Goal: Task Accomplishment & Management: Use online tool/utility

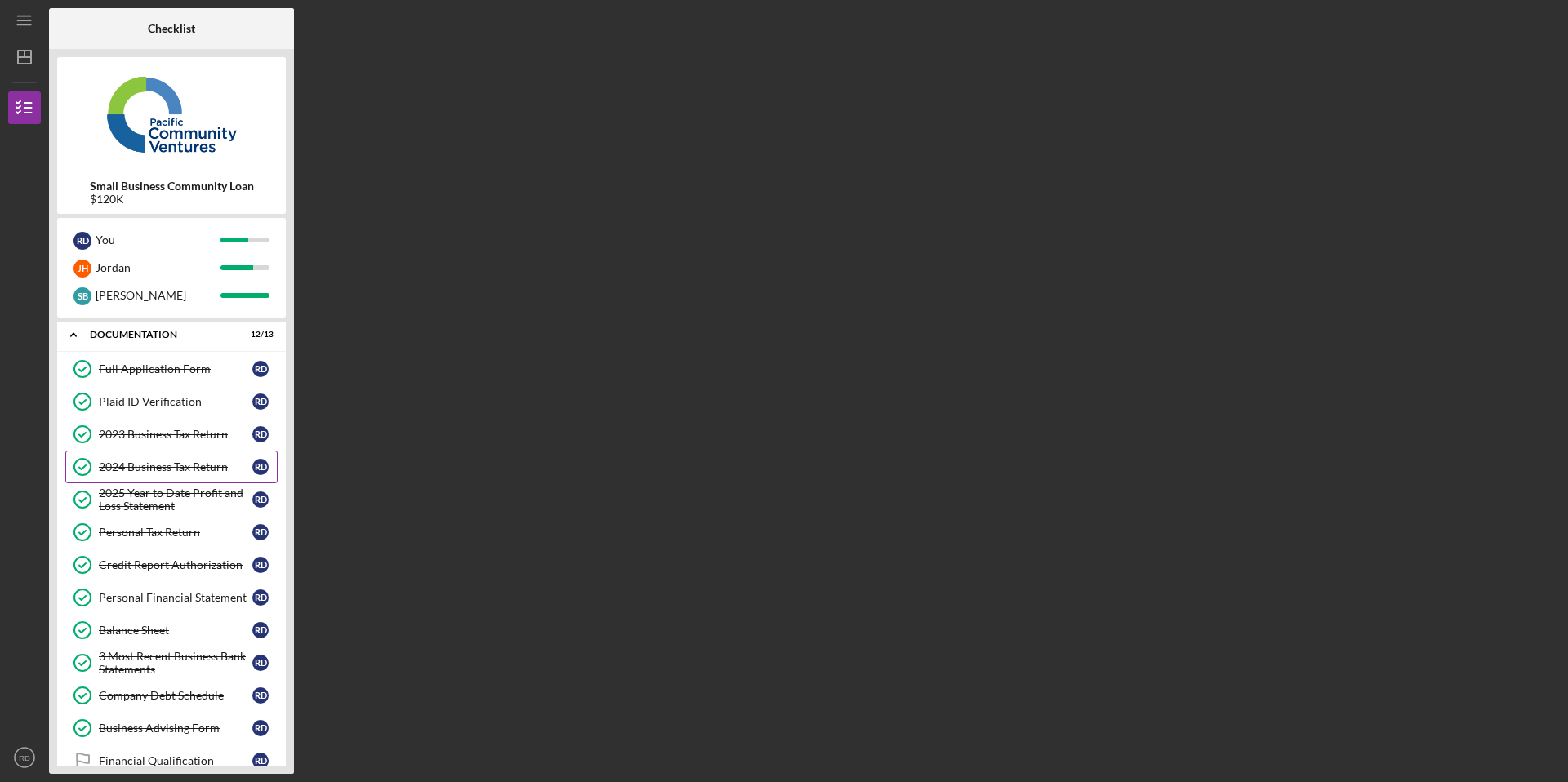
scroll to position [140, 0]
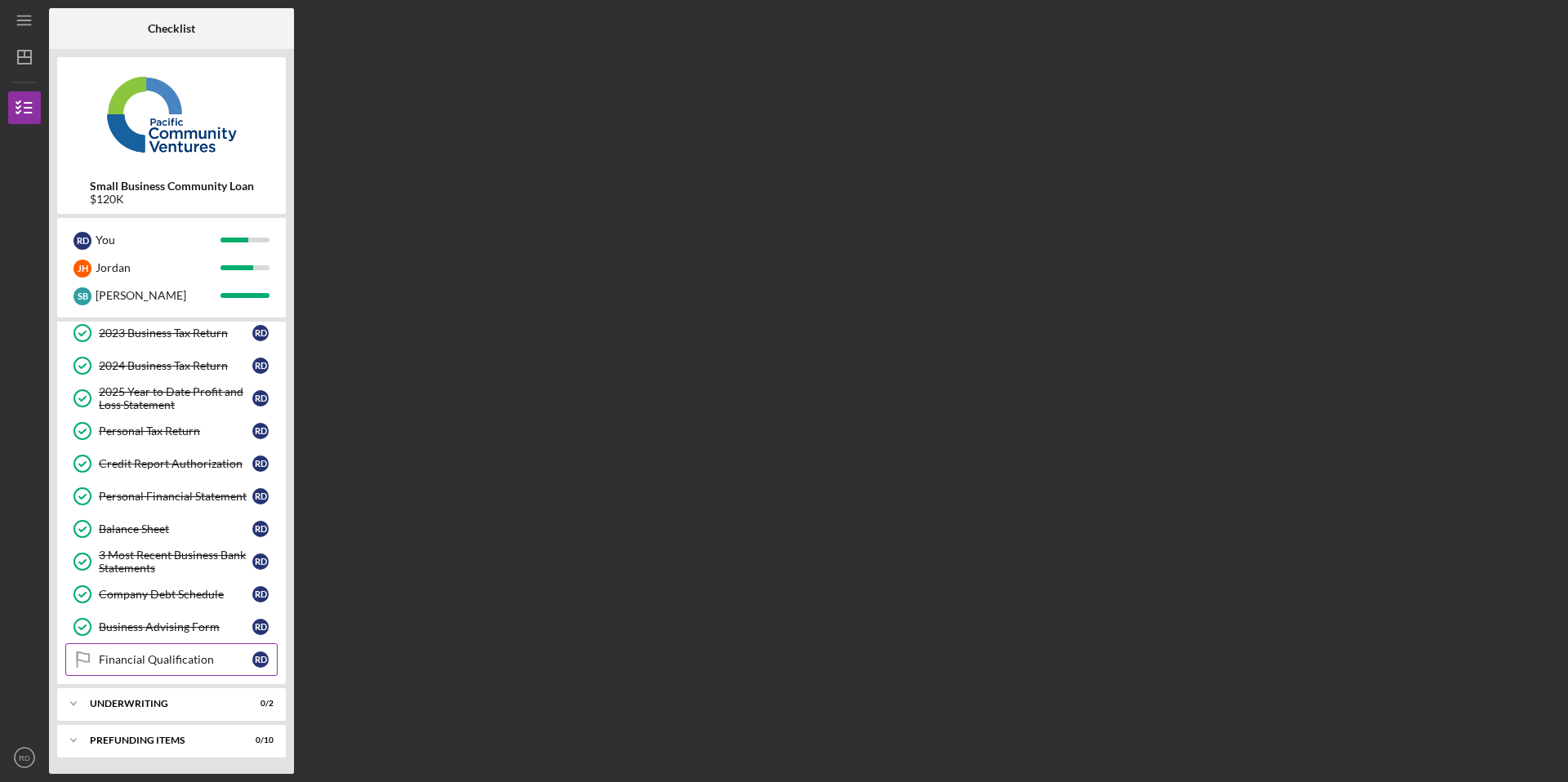
click at [145, 673] on link "Financial Qualification Financial Qualification R D" at bounding box center [172, 660] width 213 height 33
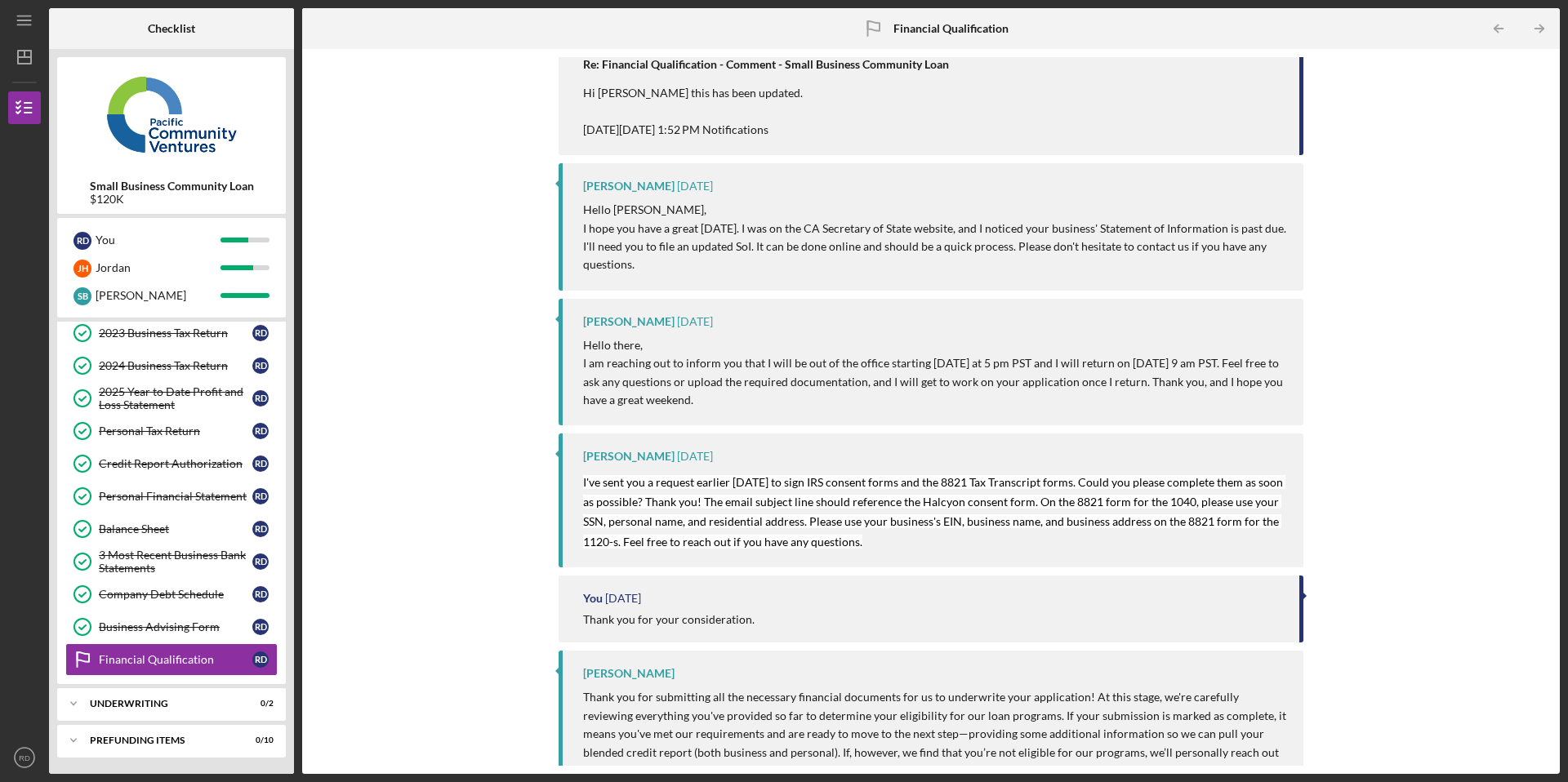
scroll to position [713, 0]
